Goal: Task Accomplishment & Management: Complete application form

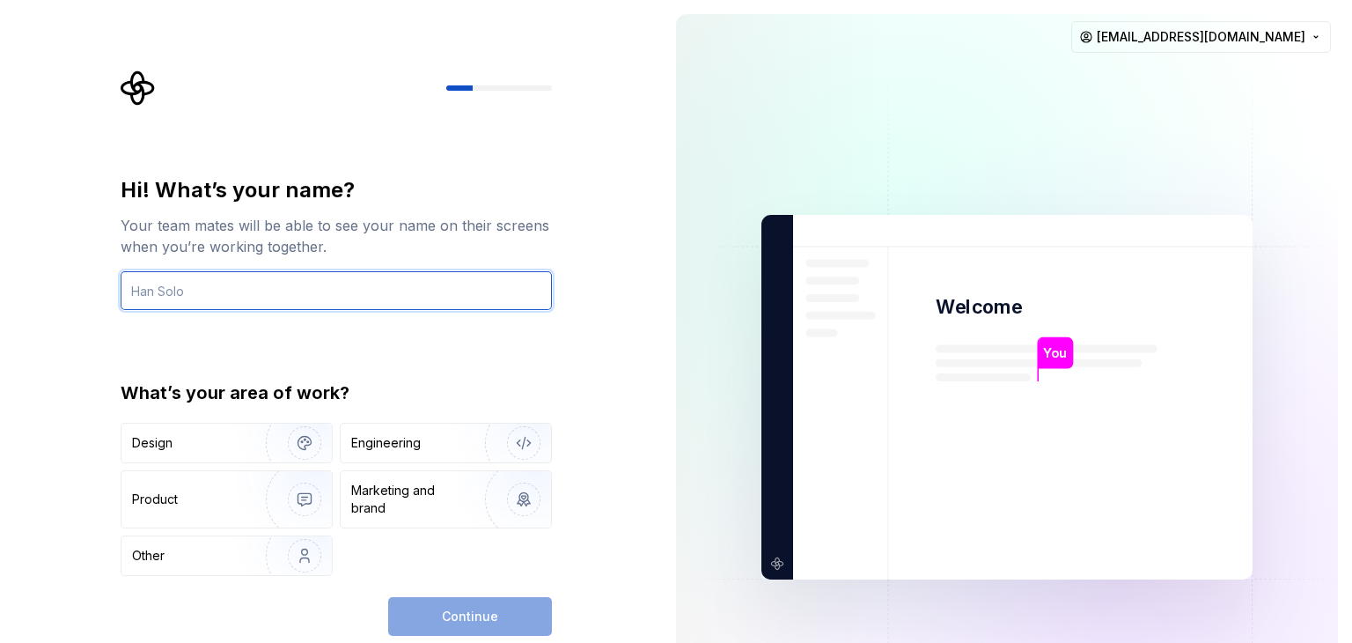
click at [243, 296] on input "text" at bounding box center [336, 290] width 431 height 39
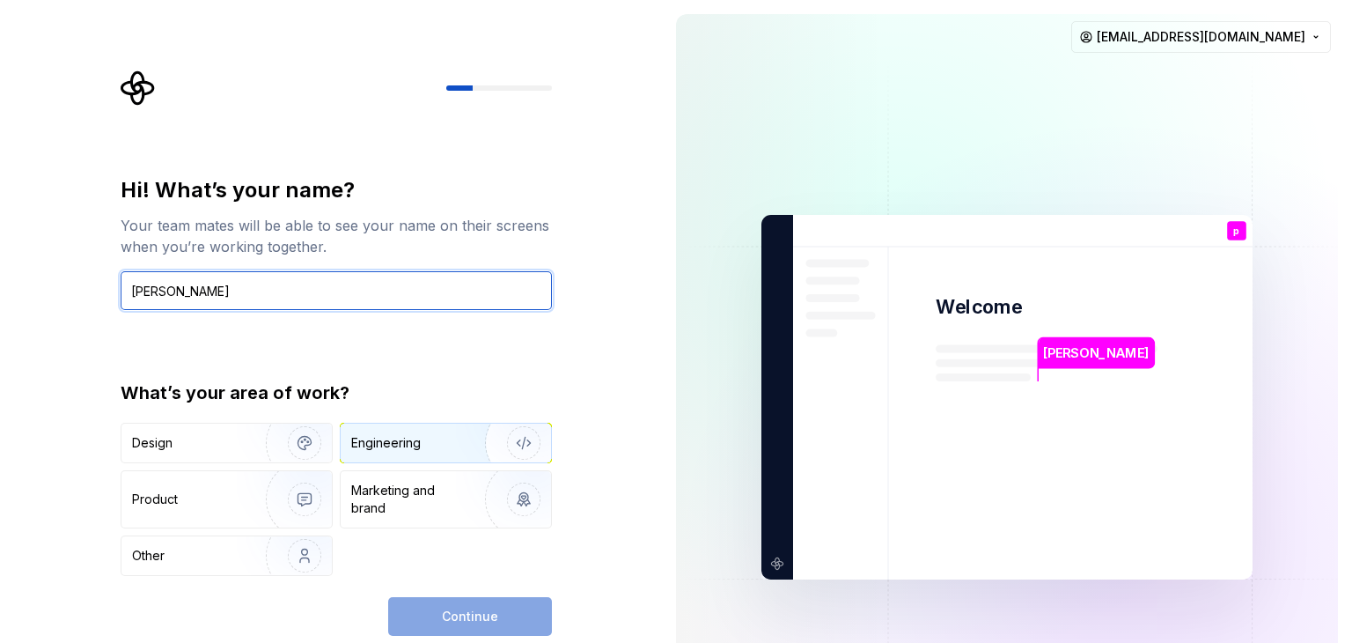
type input "prachi"
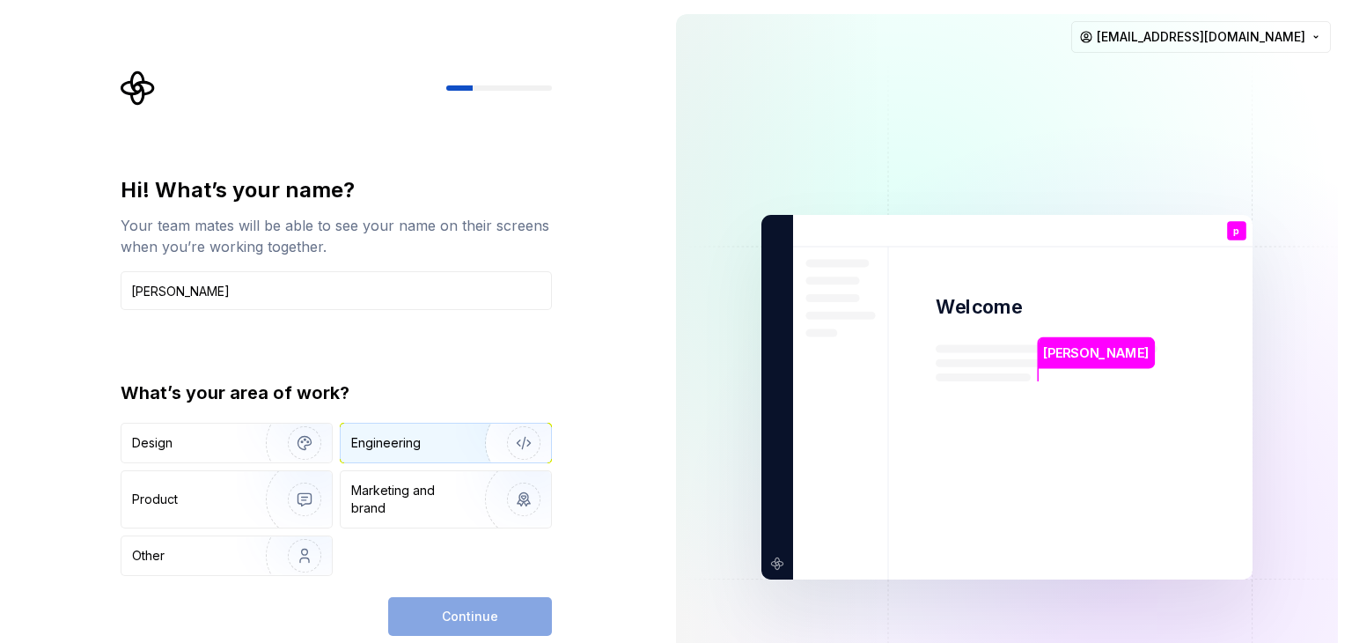
click at [423, 438] on div "Engineering" at bounding box center [421, 443] width 140 height 18
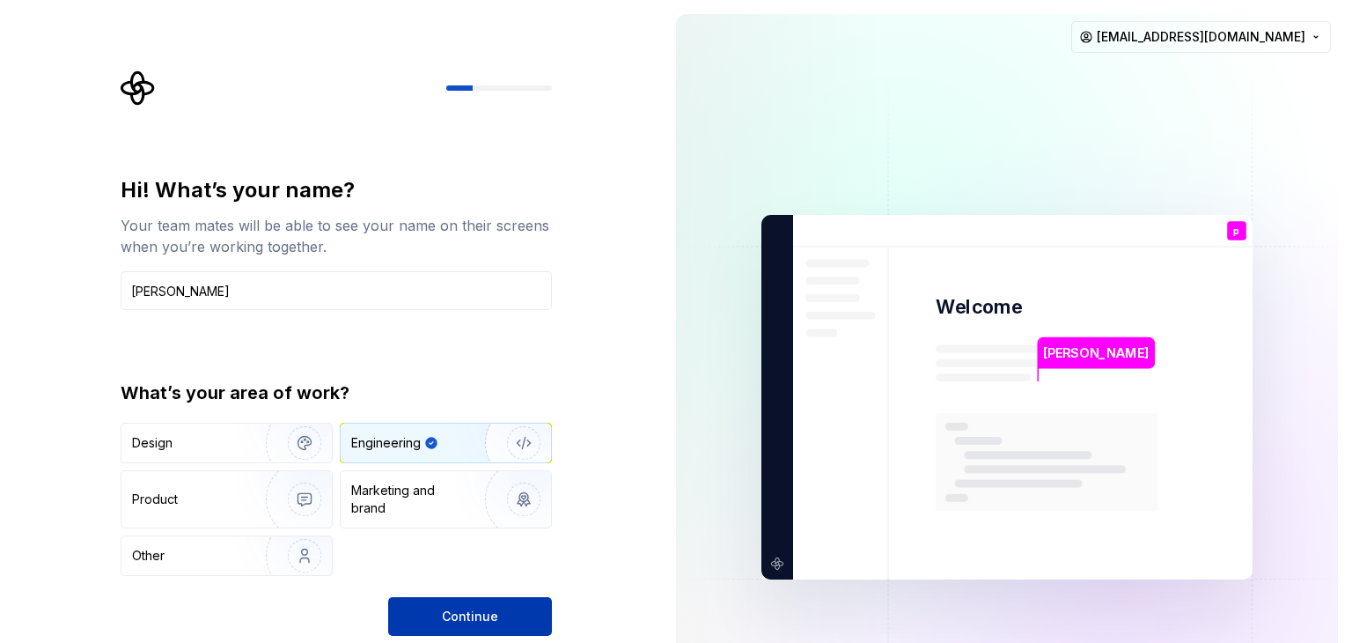
click at [465, 614] on span "Continue" at bounding box center [470, 617] width 56 height 18
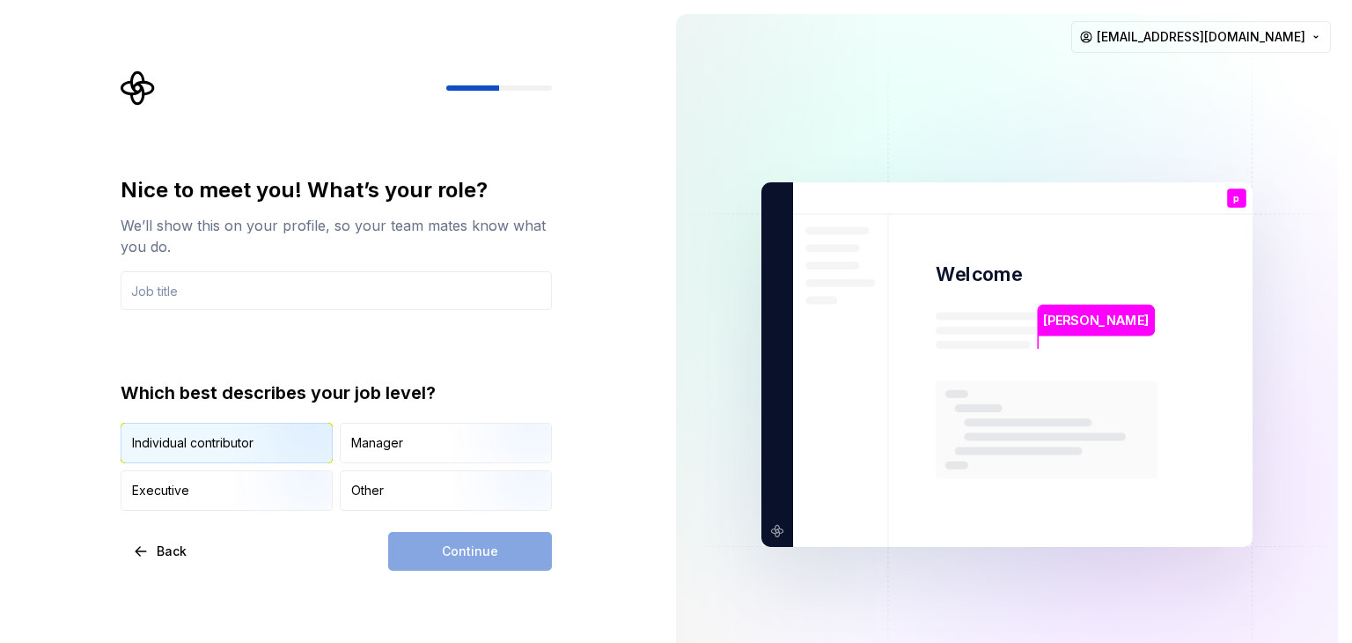
click at [247, 447] on img "button" at bounding box center [289, 465] width 113 height 118
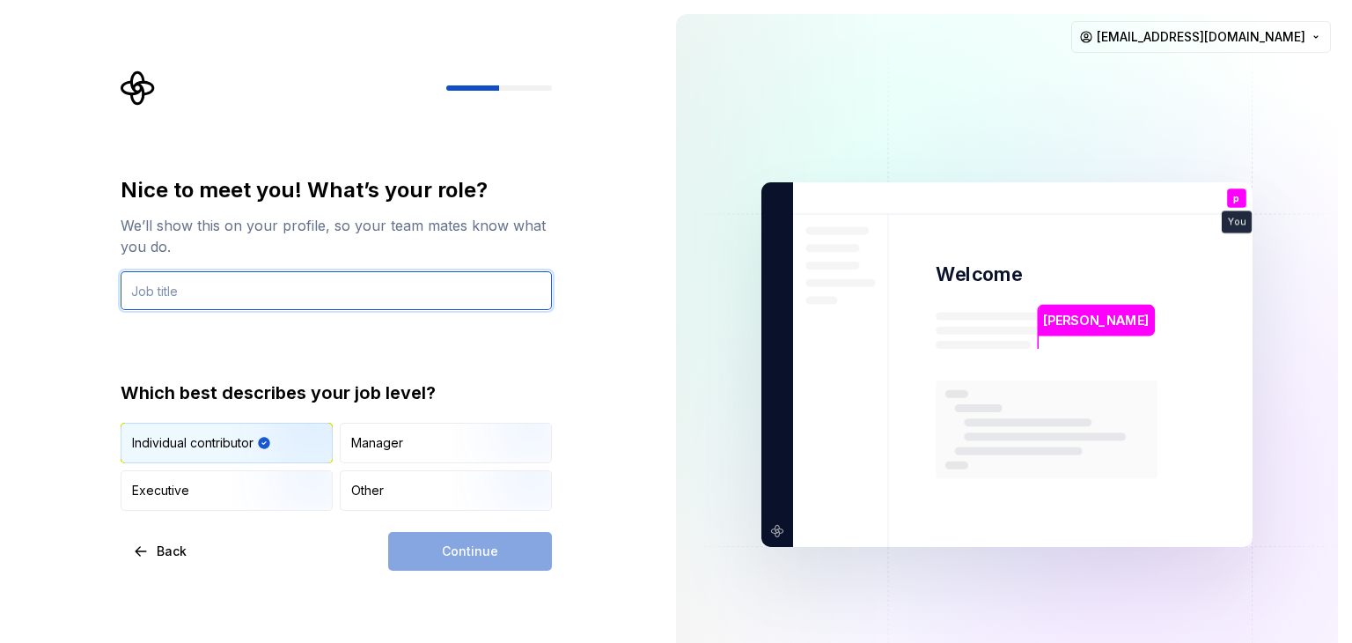
click at [175, 283] on input "text" at bounding box center [336, 290] width 431 height 39
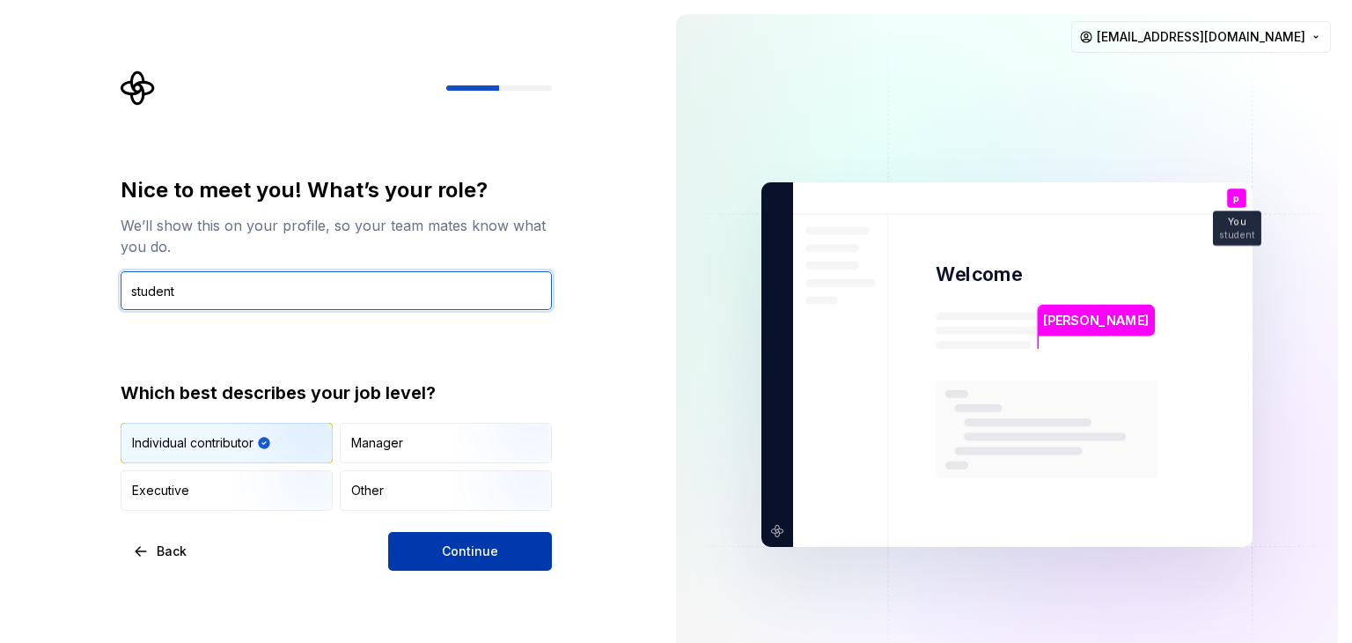
type input "student"
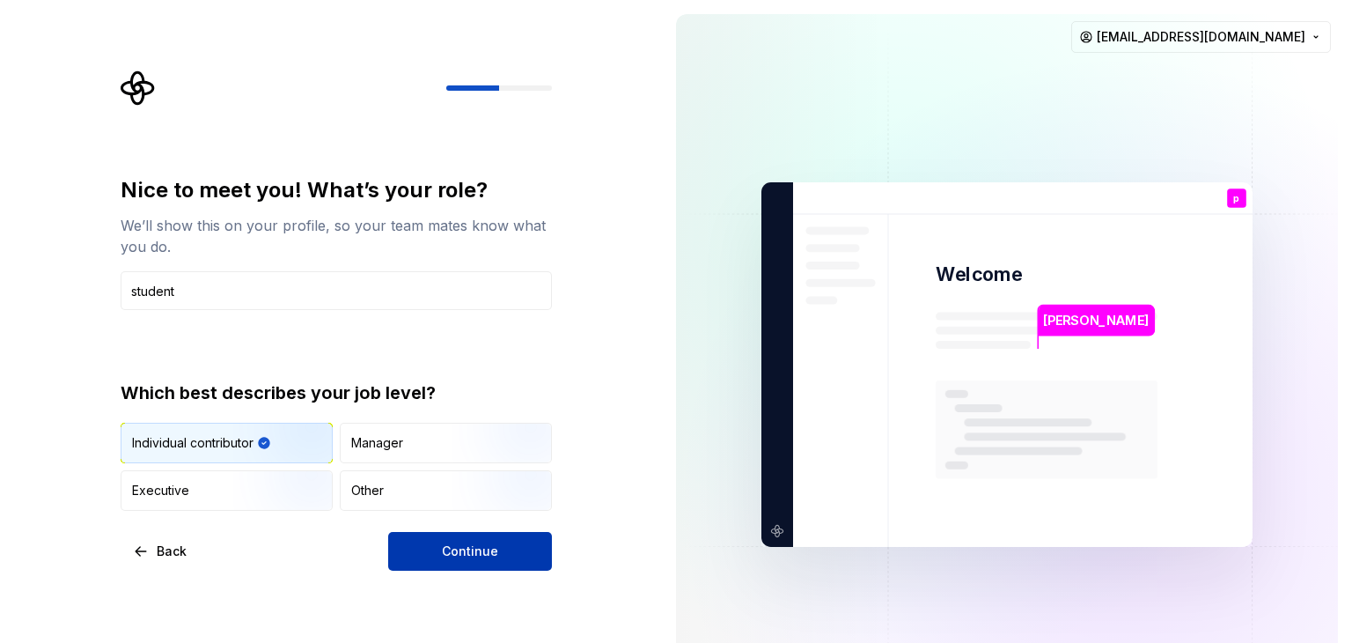
click at [421, 547] on button "Continue" at bounding box center [470, 551] width 164 height 39
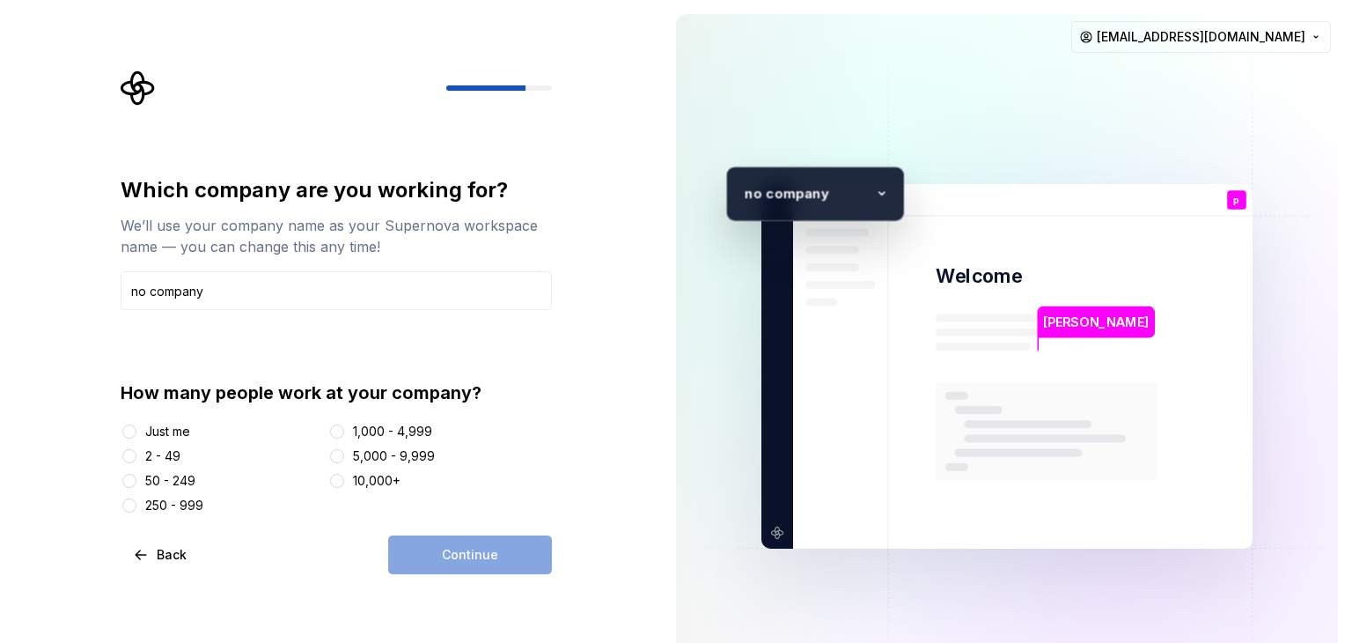
type input "no company"
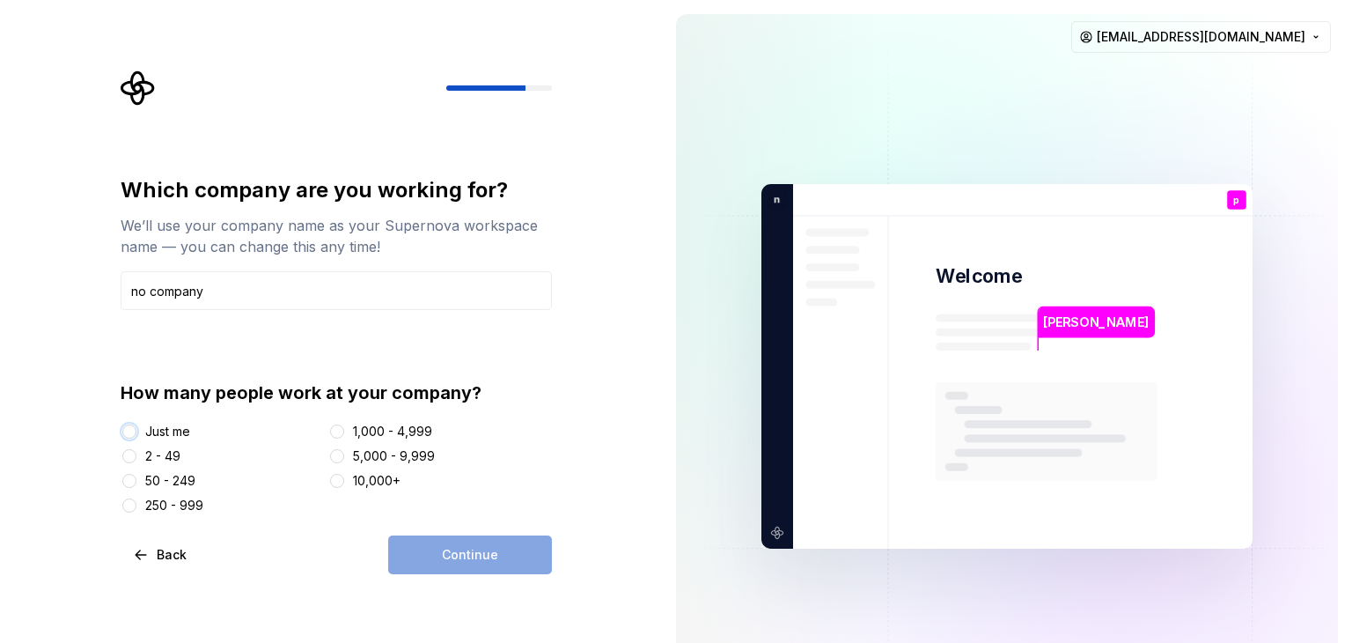
click at [130, 431] on button "Just me" at bounding box center [129, 431] width 14 height 14
click at [439, 543] on button "Continue" at bounding box center [470, 554] width 164 height 39
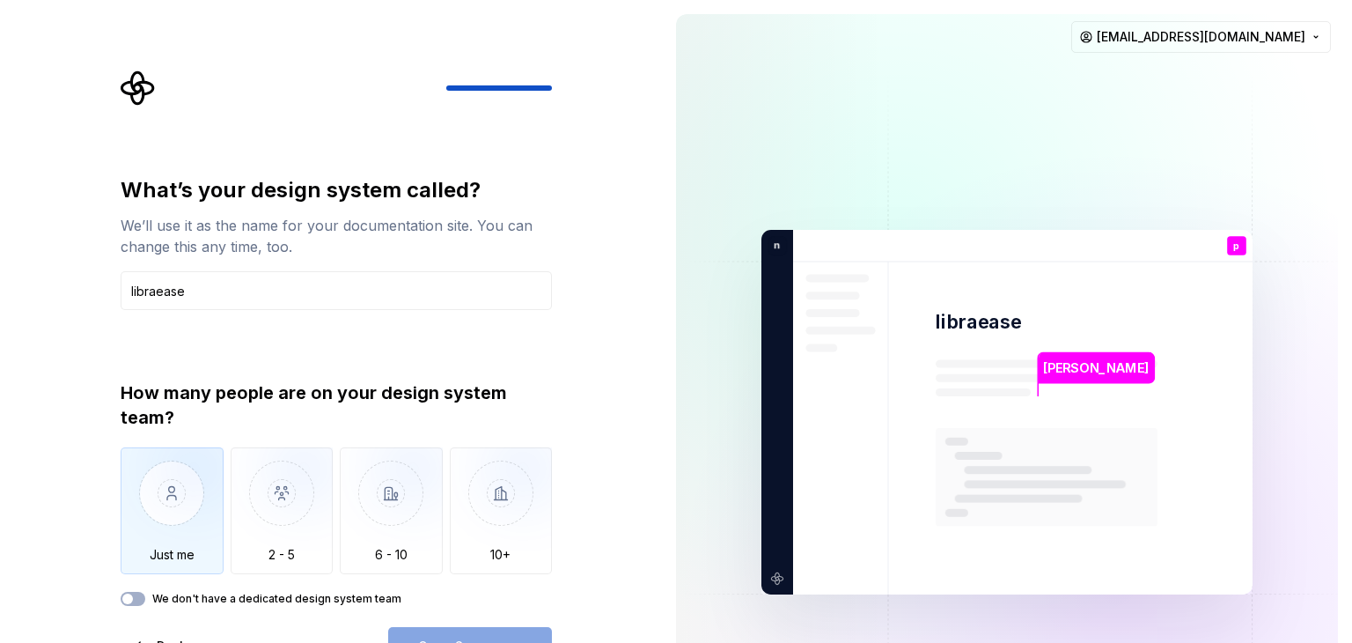
type input "libraease"
click at [186, 508] on img "button" at bounding box center [172, 506] width 103 height 118
click at [440, 635] on button "Open Supernova" at bounding box center [470, 646] width 164 height 39
click at [136, 600] on button "We don't have a dedicated design system team" at bounding box center [133, 599] width 25 height 14
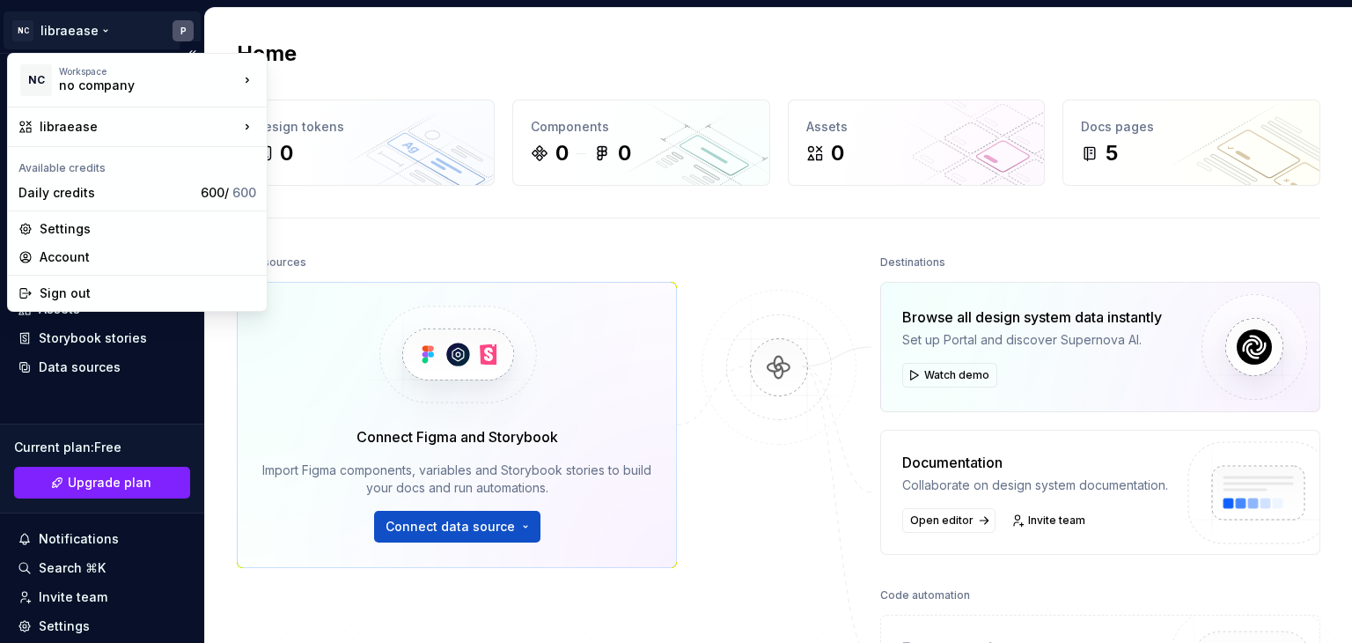
click at [69, 25] on html "NC libraease P Home Documentation Analytics Code automation Design system data …" at bounding box center [676, 321] width 1352 height 643
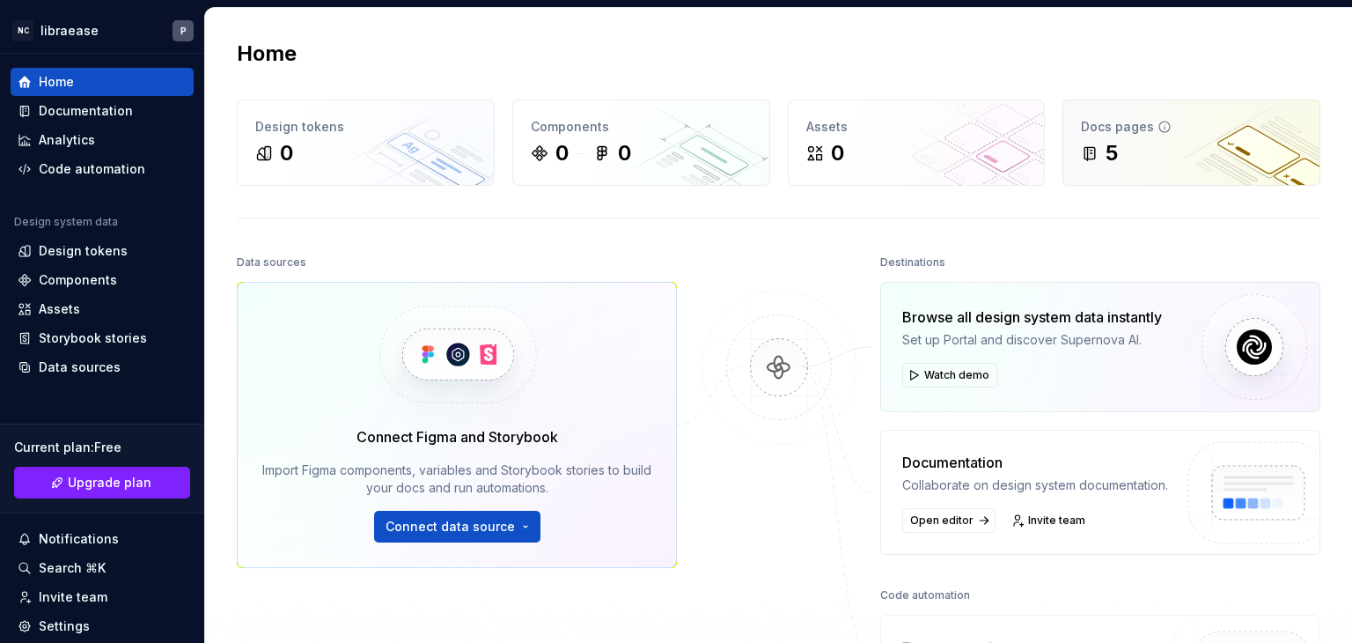
click at [1107, 159] on div "5" at bounding box center [1112, 153] width 12 height 28
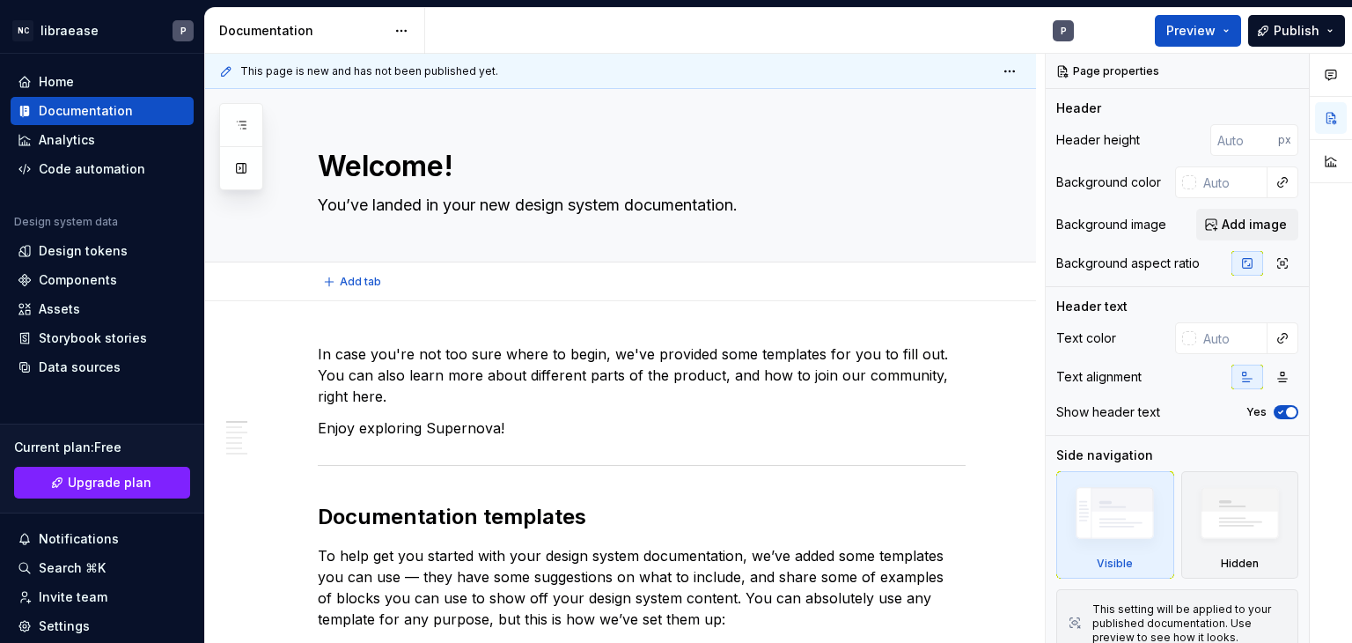
type textarea "*"
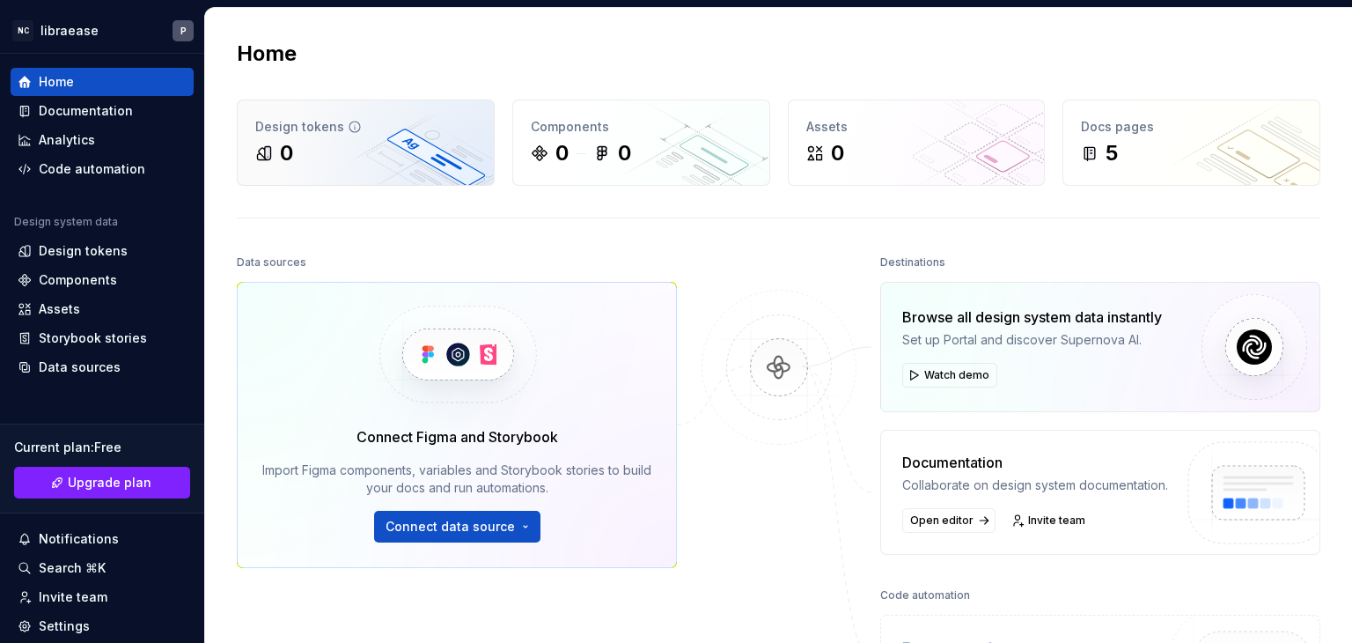
click at [389, 165] on div "0" at bounding box center [365, 153] width 221 height 28
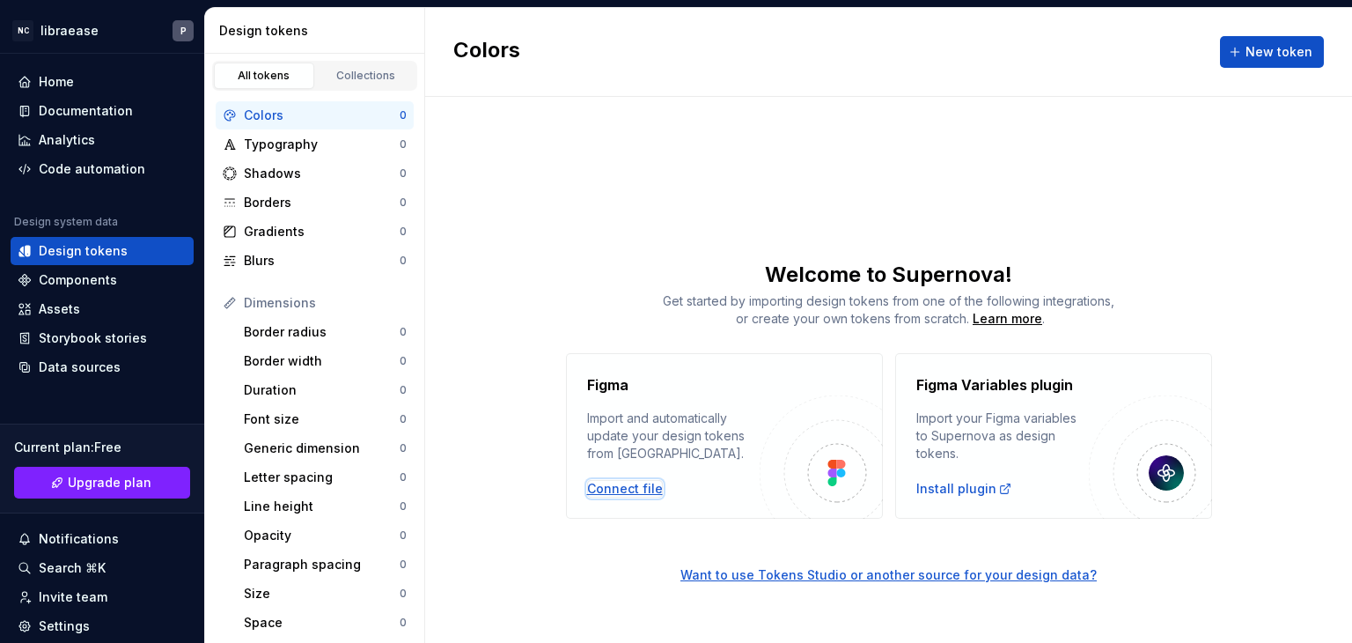
click at [614, 487] on div "Connect file" at bounding box center [625, 489] width 76 height 18
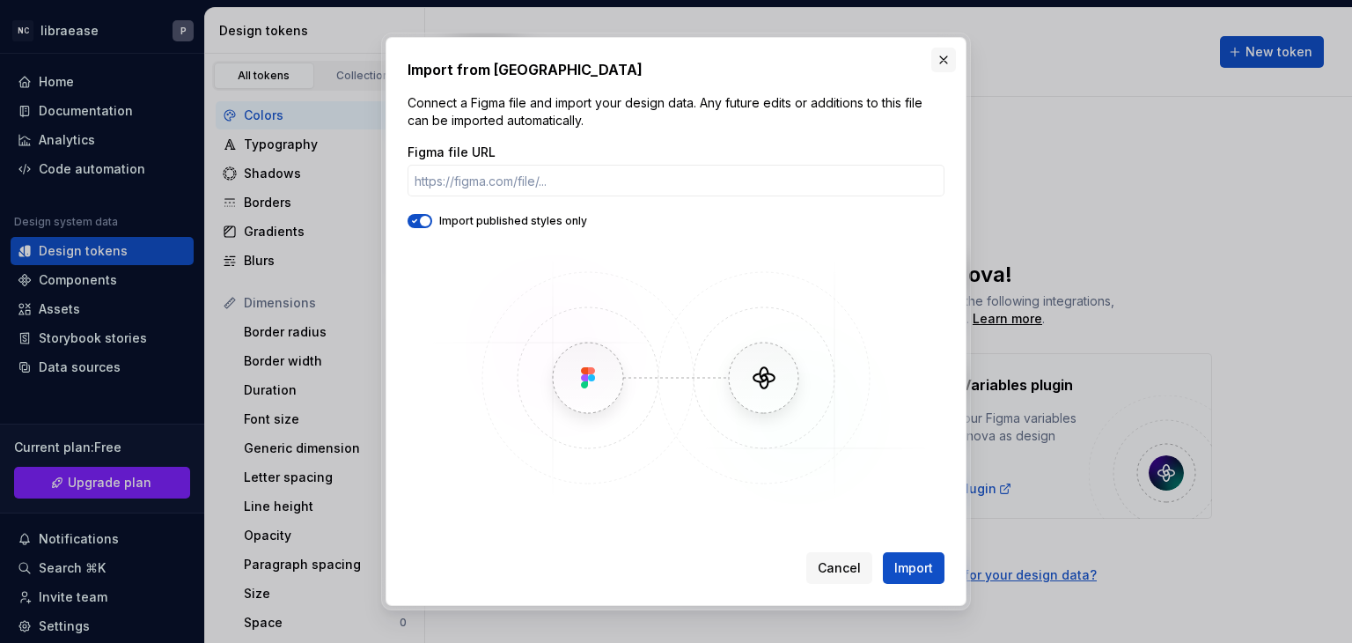
click at [942, 64] on button "button" at bounding box center [944, 60] width 25 height 25
